Goal: Task Accomplishment & Management: Complete application form

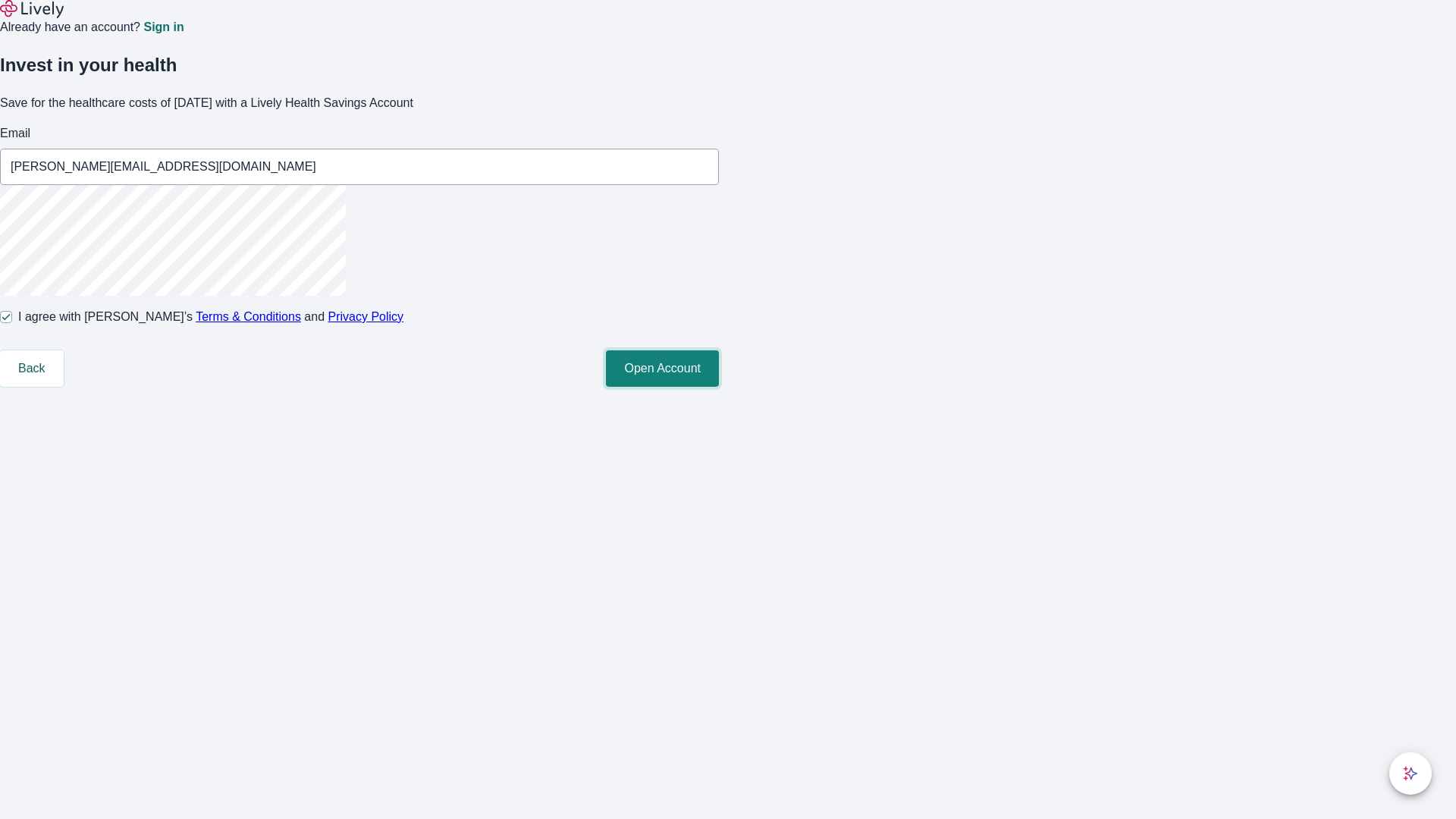
click at [719, 386] on button "Open Account" at bounding box center [663, 368] width 113 height 36
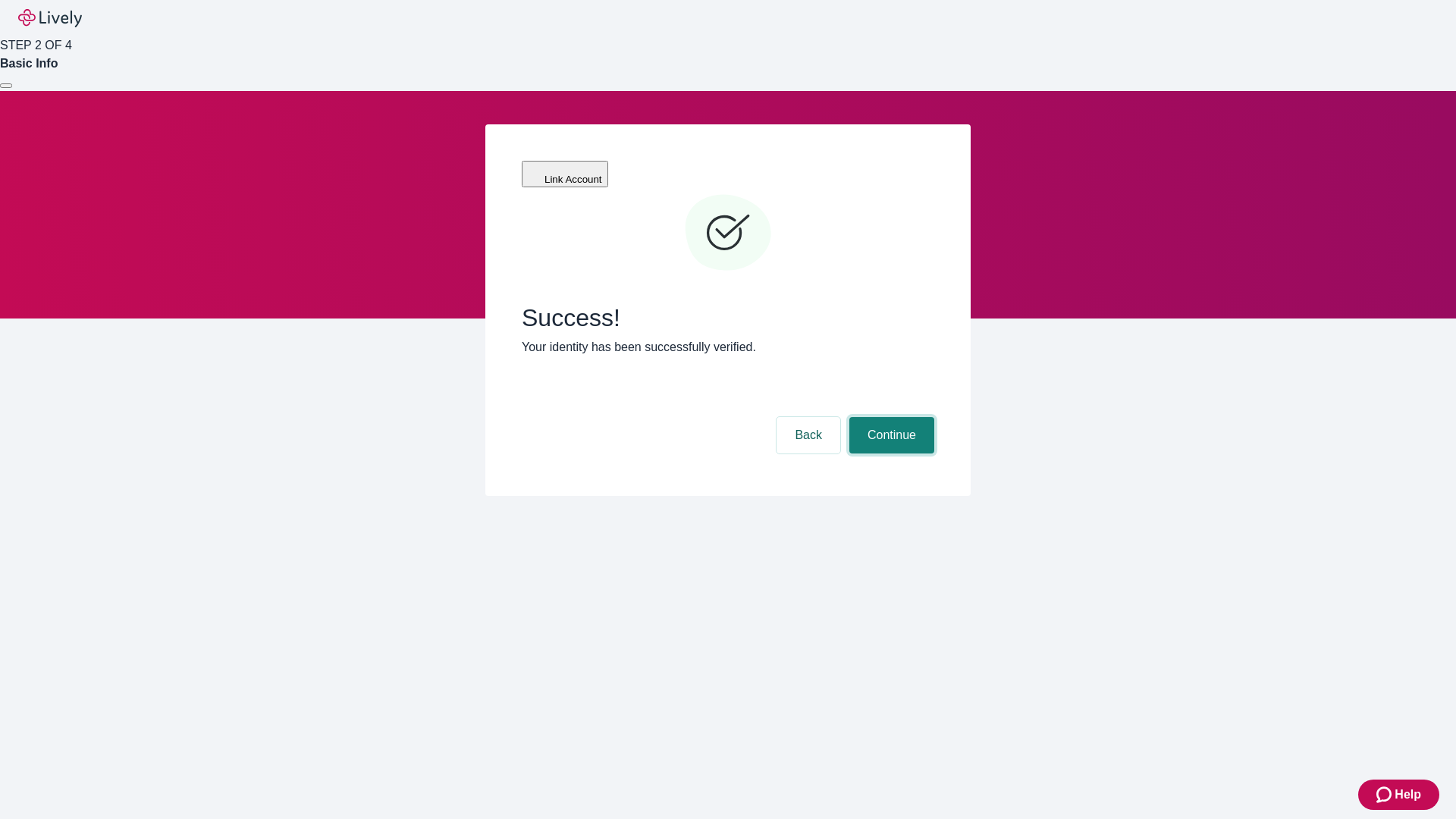
click at [890, 417] on button "Continue" at bounding box center [891, 434] width 85 height 36
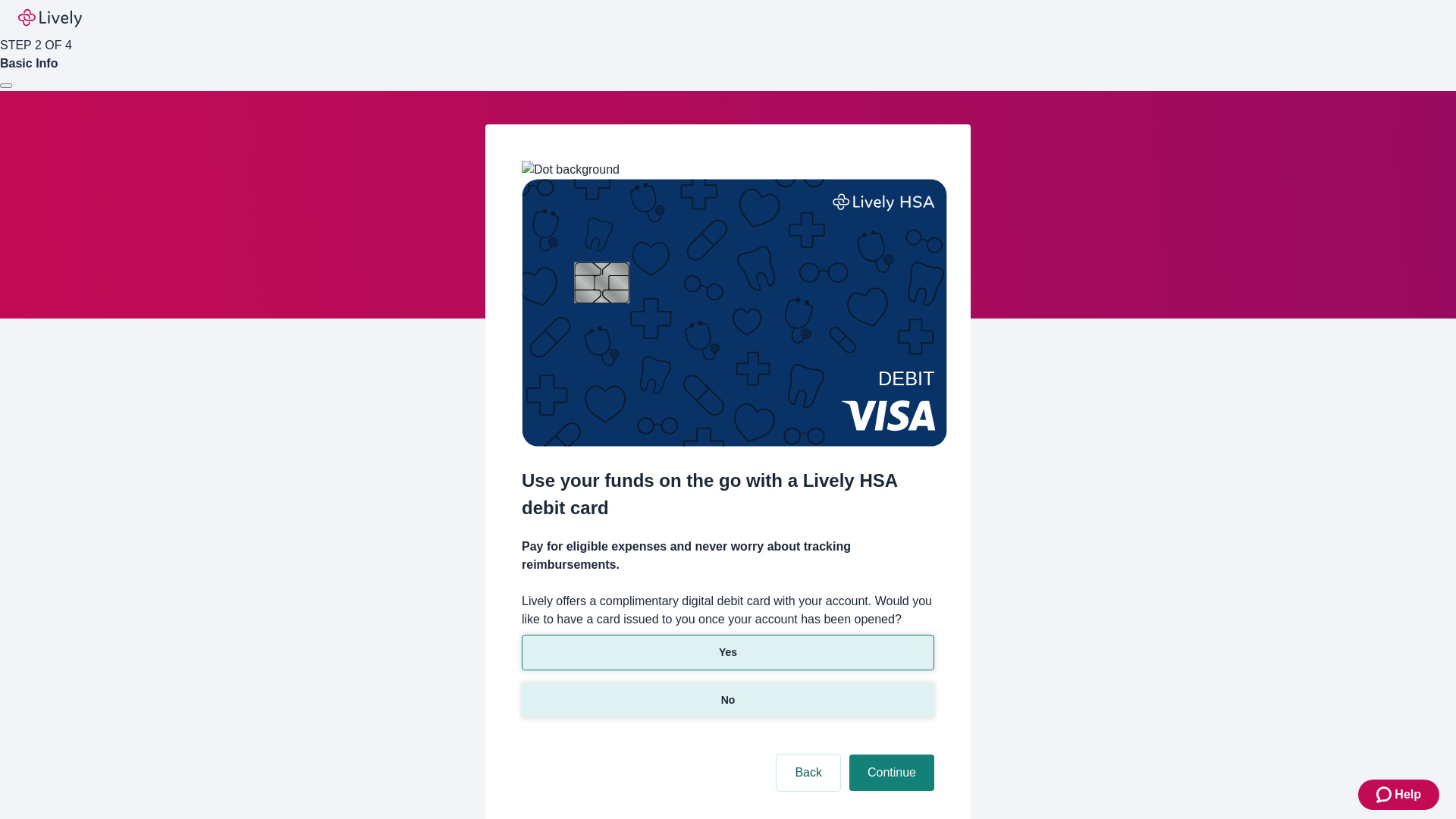
click at [728, 693] on p "No" at bounding box center [728, 701] width 14 height 16
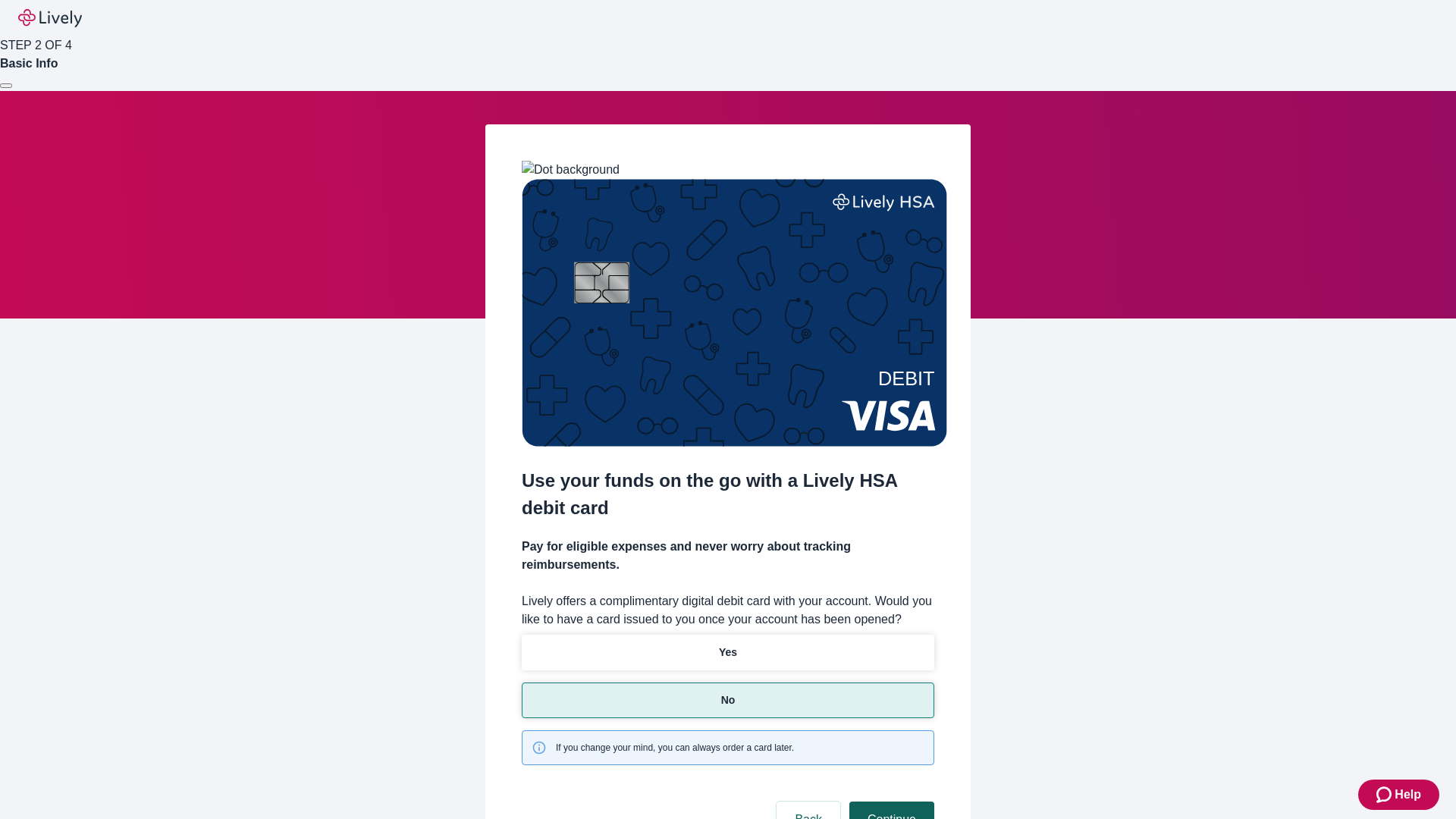
click at [890, 801] on button "Continue" at bounding box center [891, 819] width 85 height 36
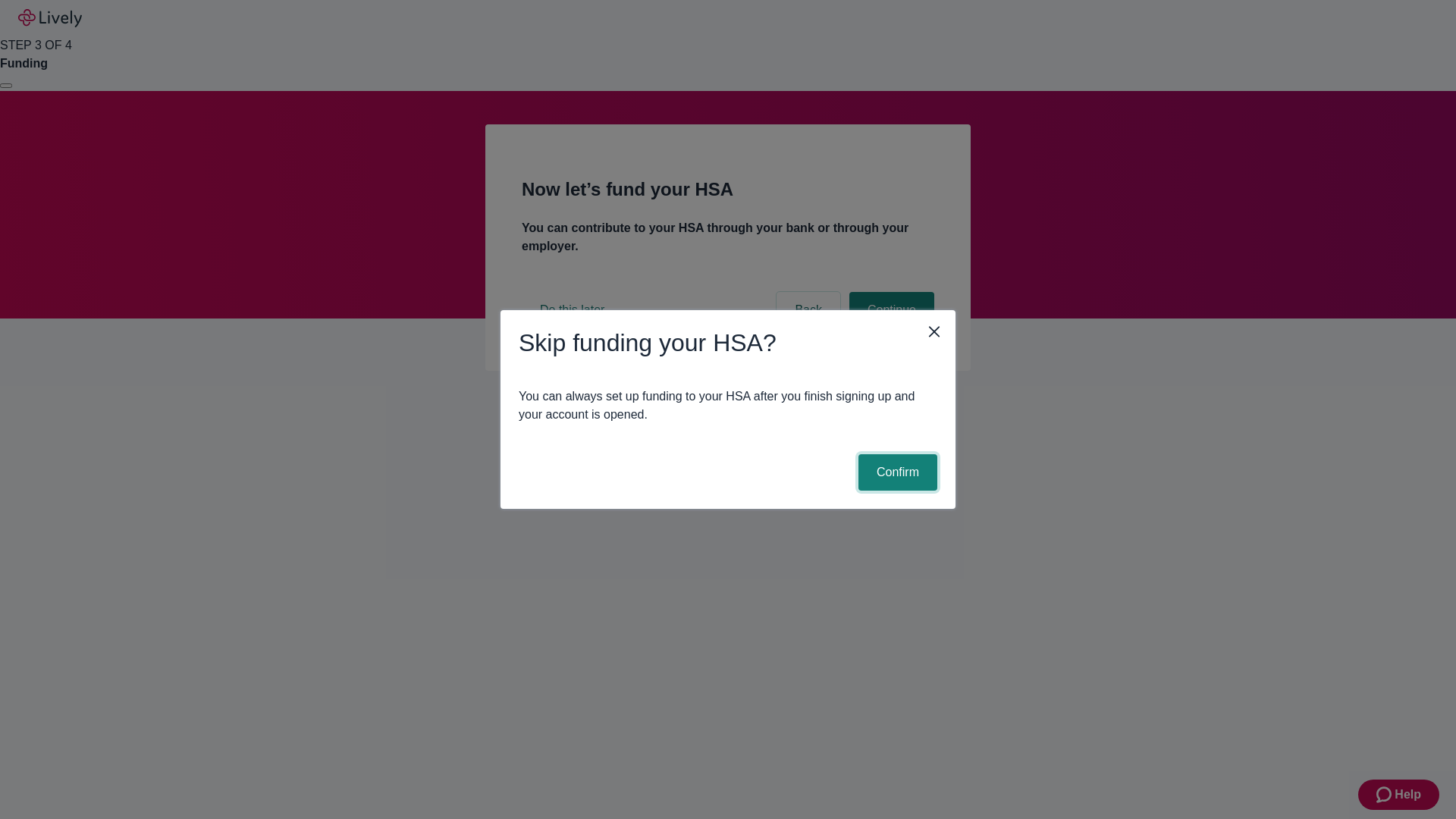
click at [896, 473] on button "Confirm" at bounding box center [898, 472] width 79 height 36
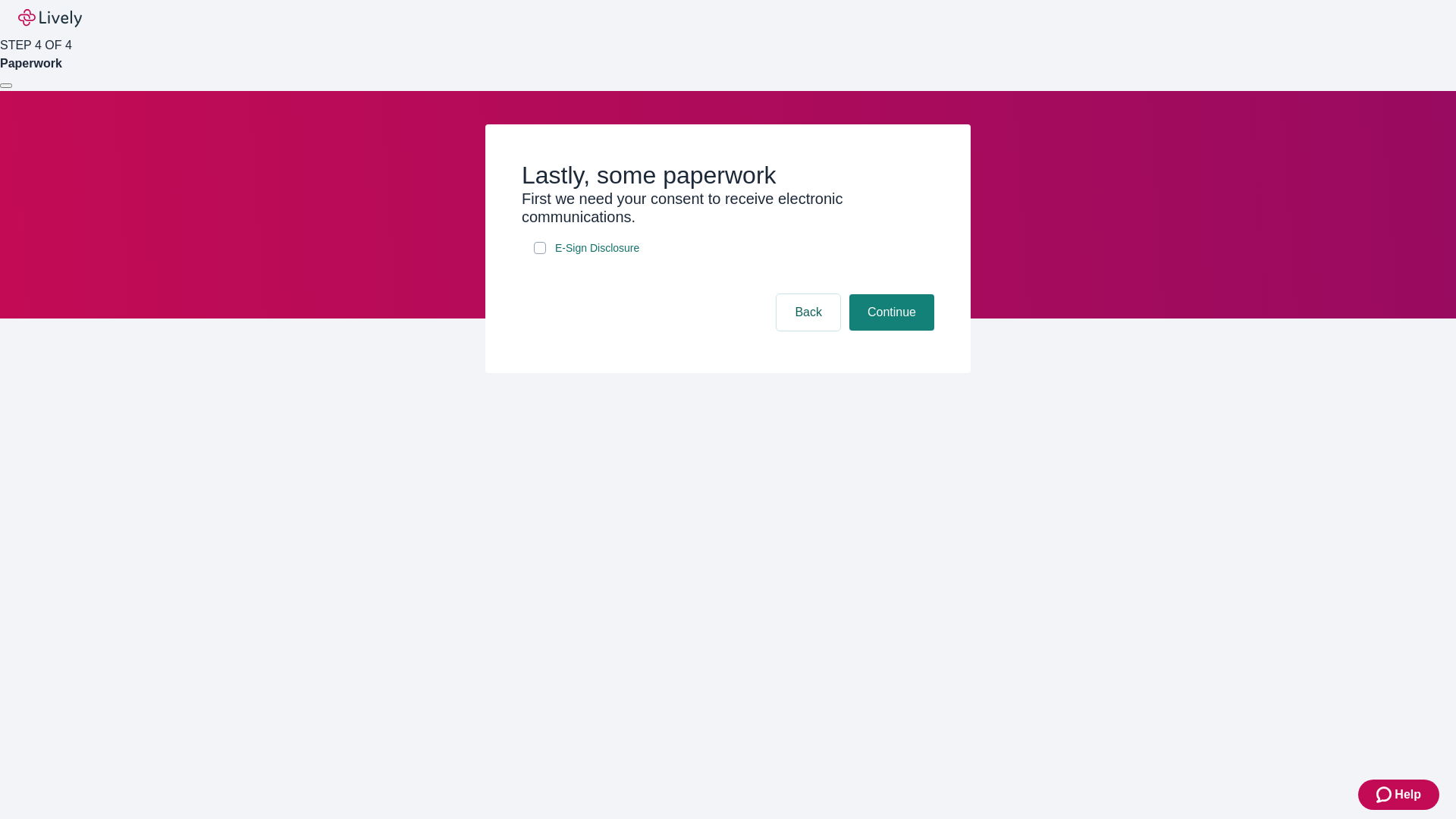
click at [540, 254] on input "E-Sign Disclosure" at bounding box center [541, 248] width 12 height 12
checkbox input "true"
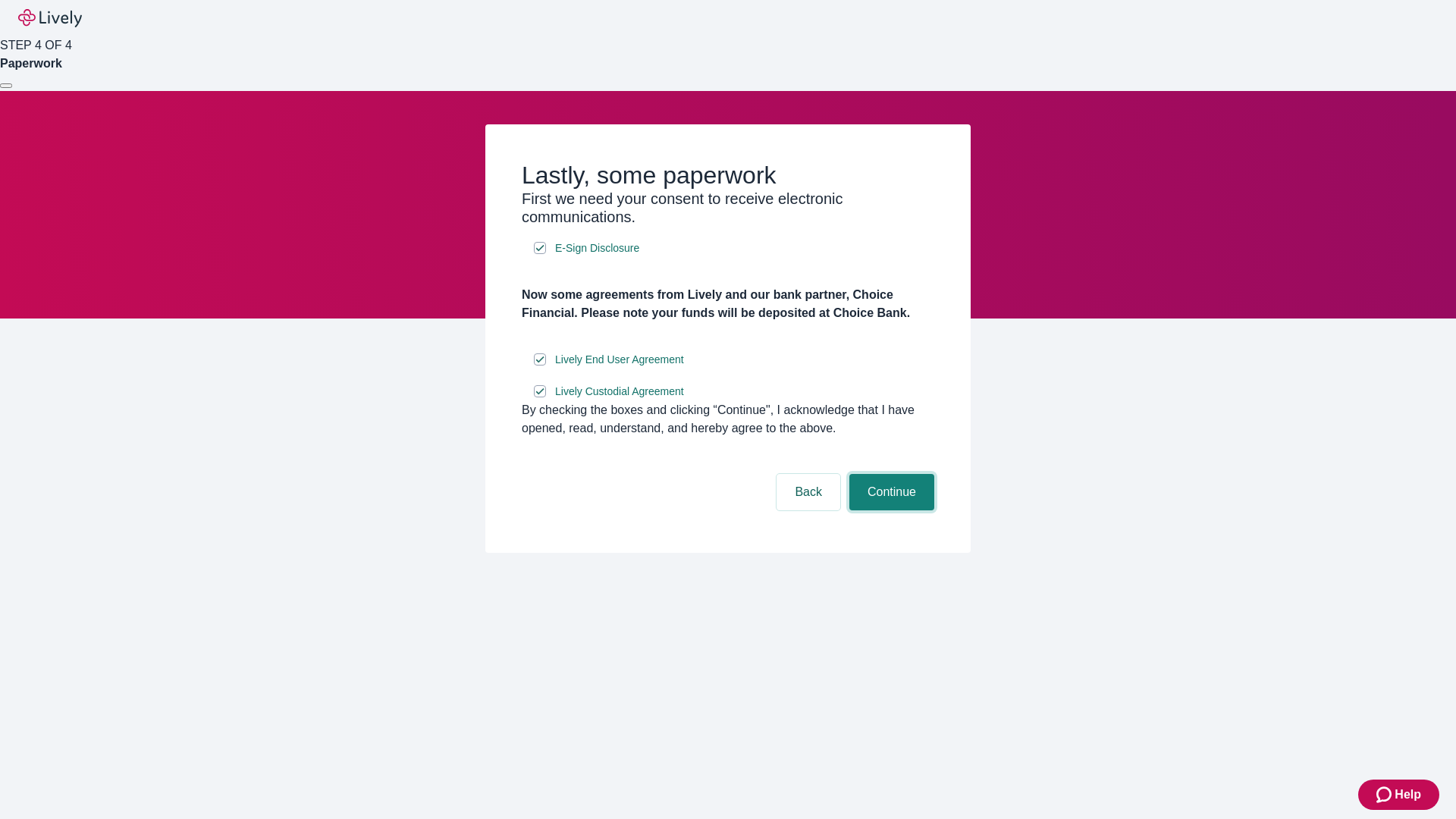
click at [890, 510] on button "Continue" at bounding box center [891, 491] width 85 height 36
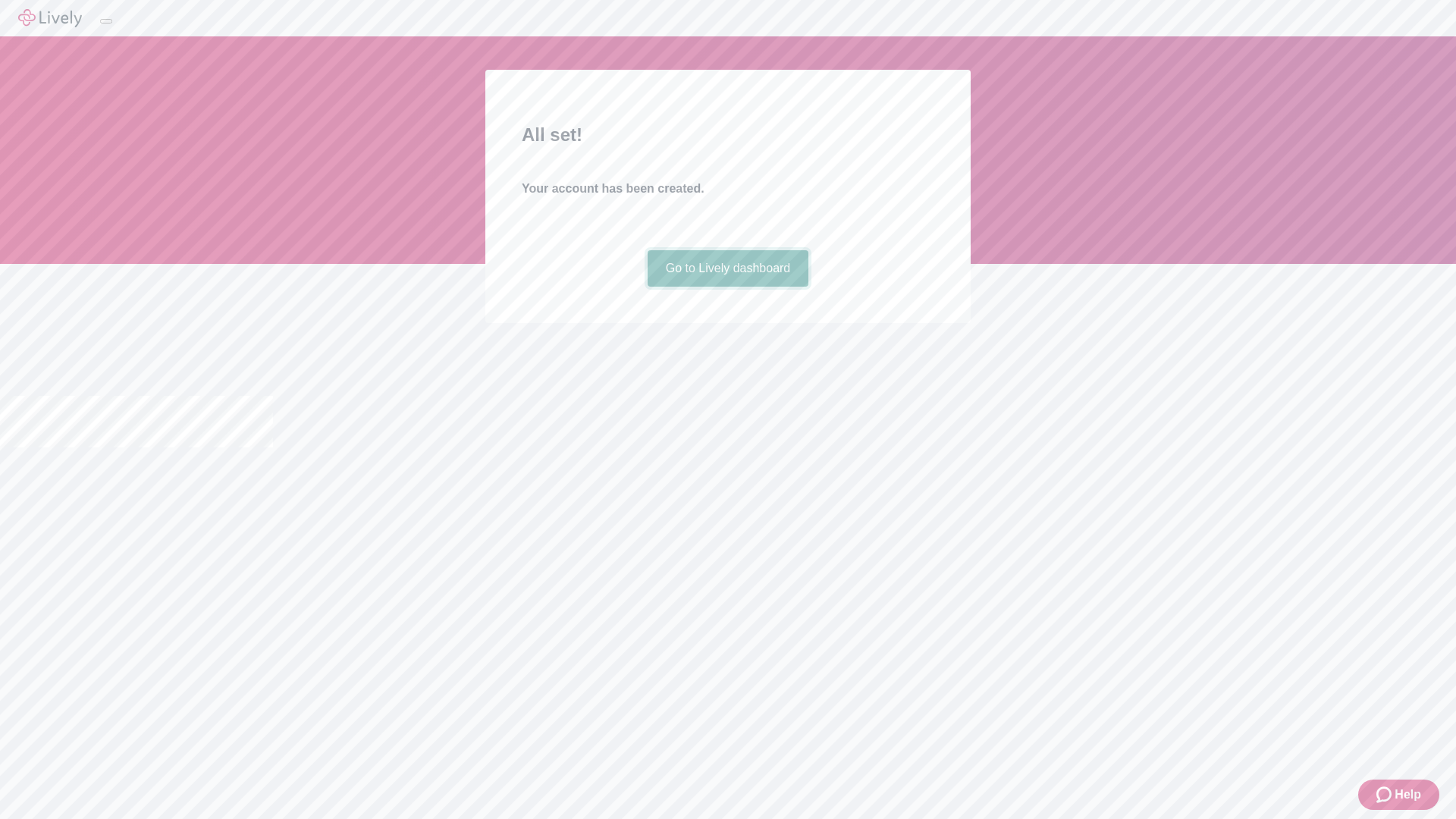
click at [728, 287] on link "Go to Lively dashboard" at bounding box center [728, 268] width 161 height 36
